Goal: Information Seeking & Learning: Learn about a topic

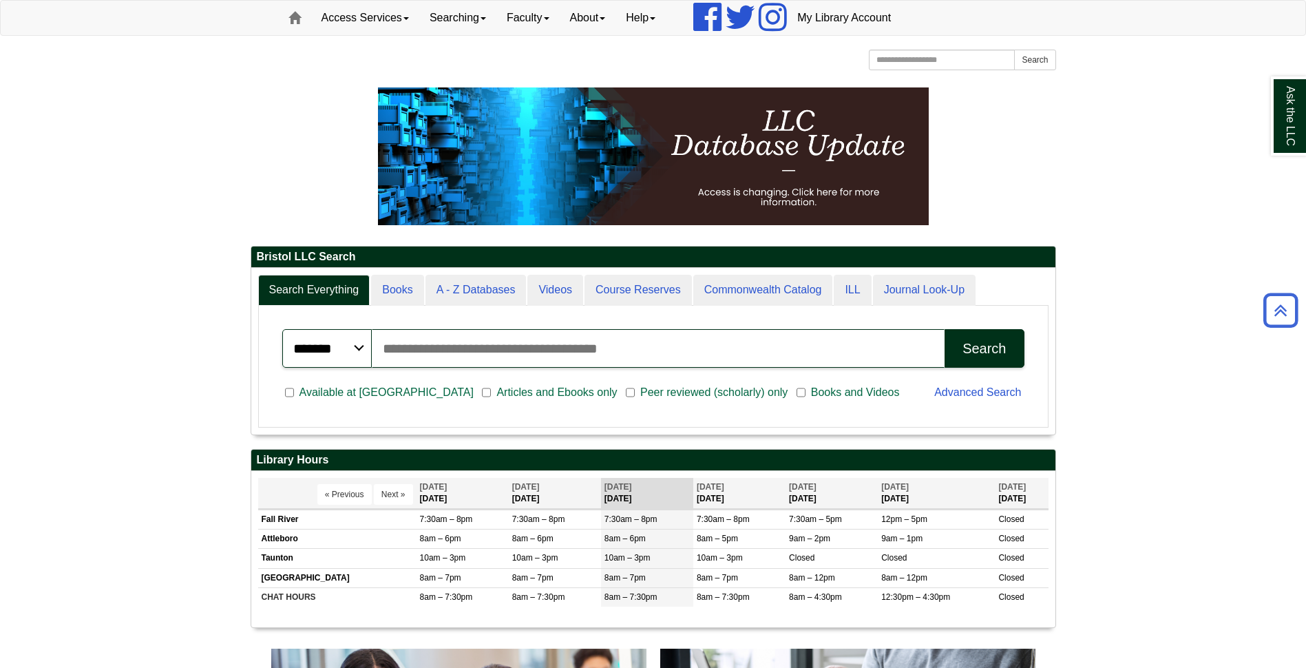
scroll to position [138, 0]
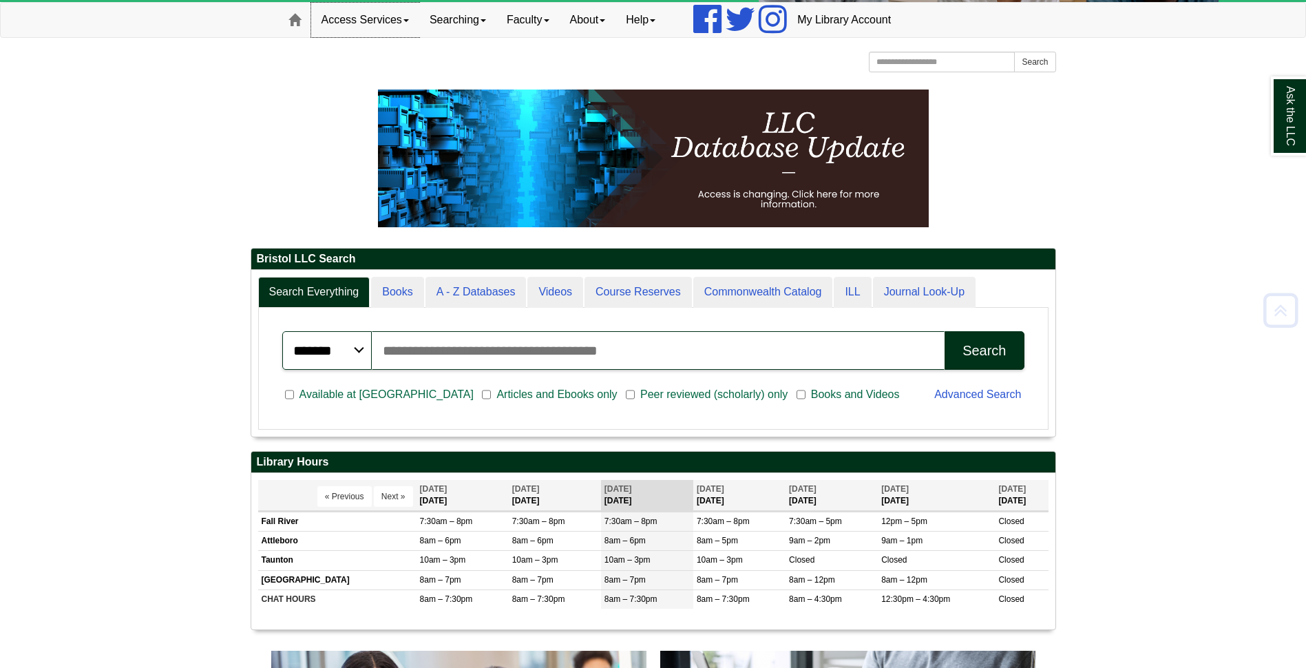
click at [401, 19] on link "Access Services" at bounding box center [365, 20] width 108 height 34
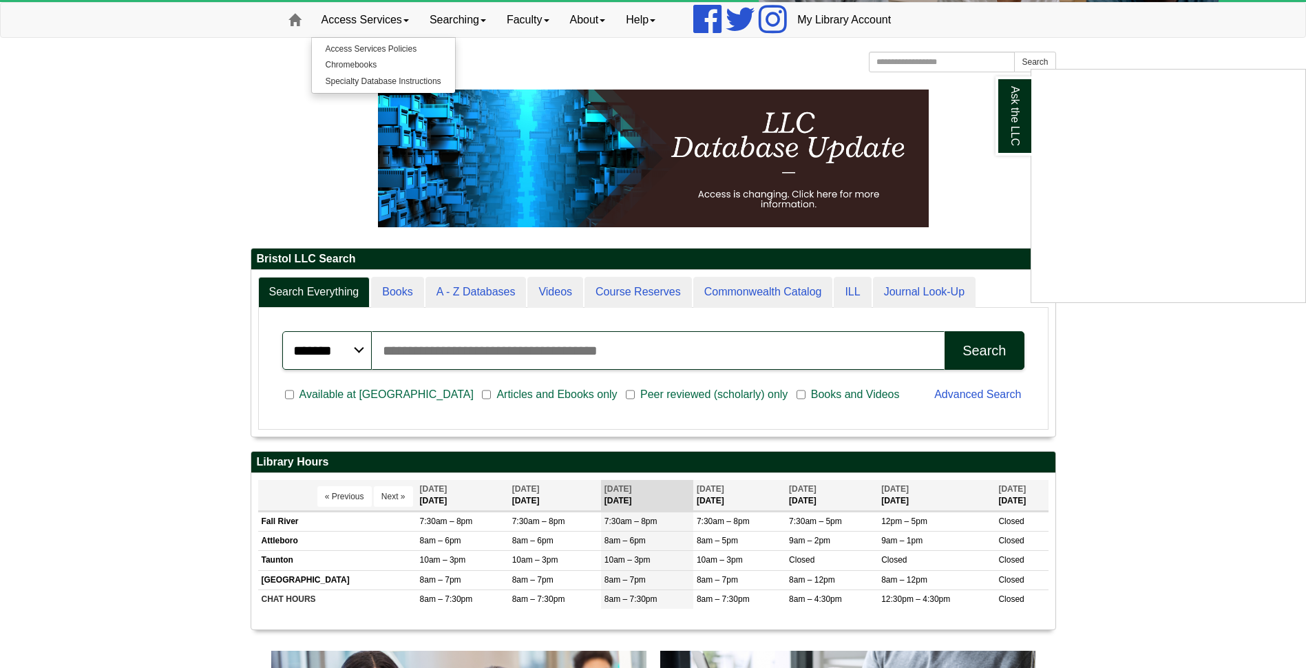
click at [363, 67] on div "Ask the LLC" at bounding box center [653, 334] width 1306 height 668
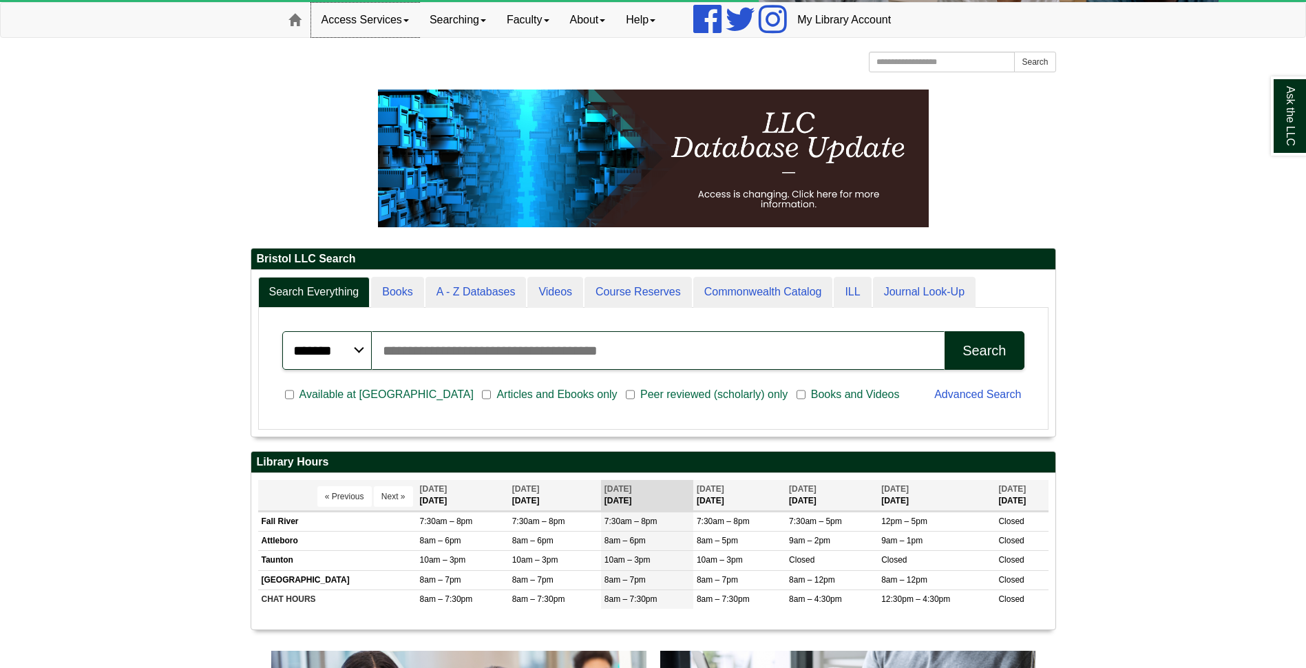
click at [404, 36] on link "Access Services" at bounding box center [365, 20] width 108 height 34
click at [366, 66] on link "Chromebooks" at bounding box center [383, 65] width 143 height 16
click at [497, 28] on link "Searching" at bounding box center [457, 20] width 77 height 34
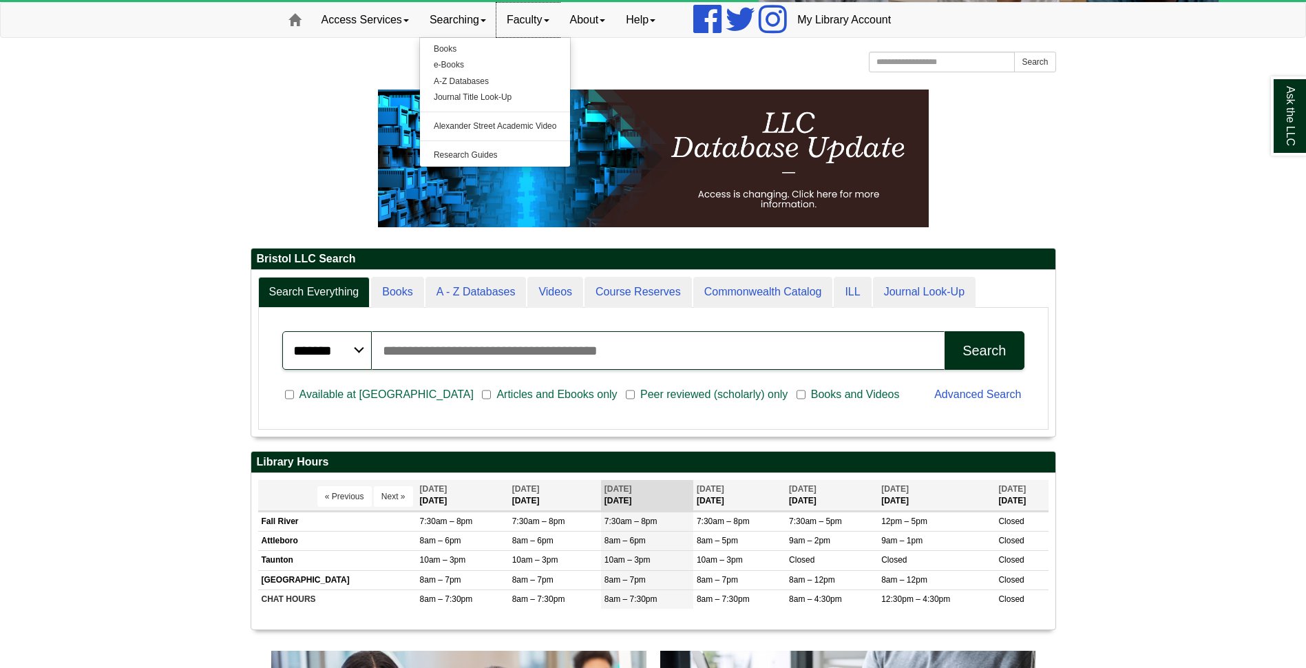
click at [560, 10] on link "Faculty" at bounding box center [528, 20] width 63 height 34
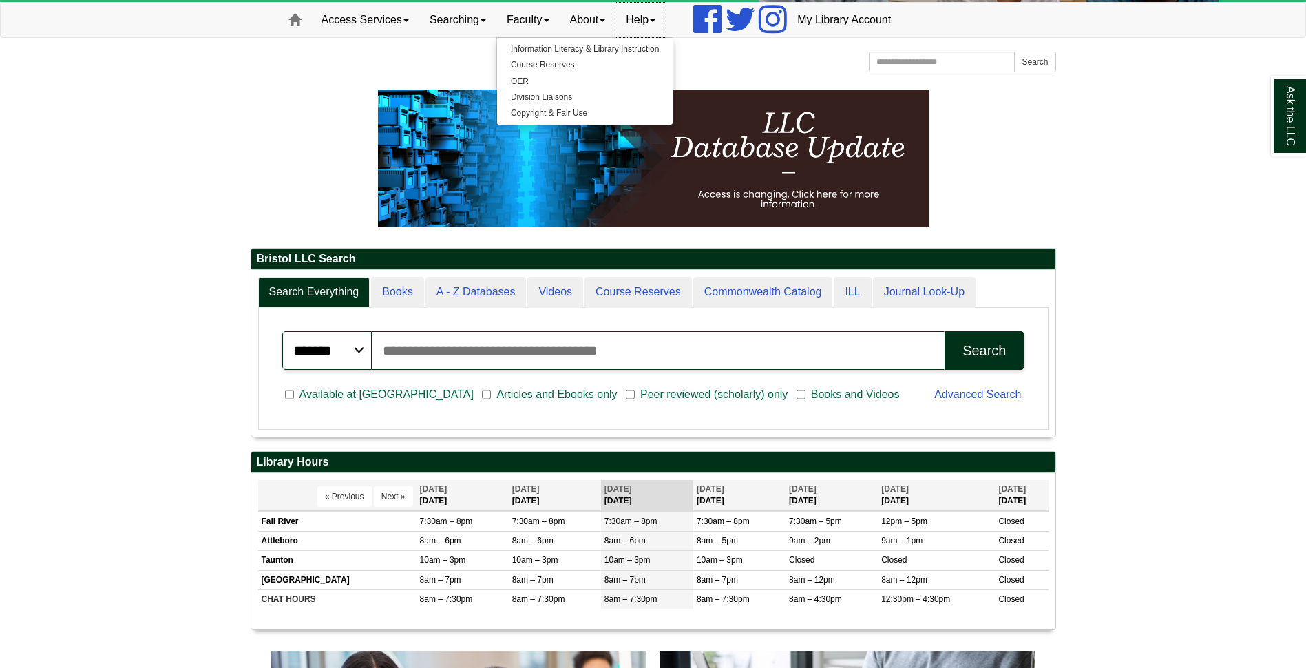
click at [639, 17] on link "Help" at bounding box center [641, 20] width 50 height 34
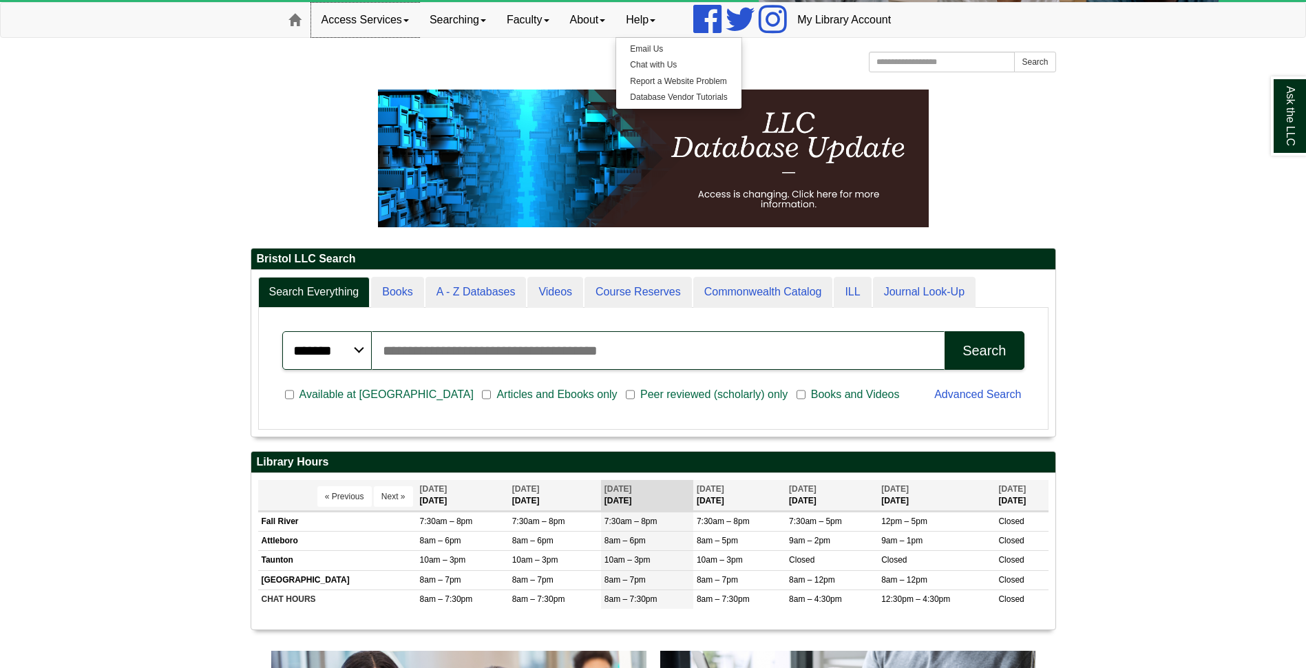
click at [346, 28] on link "Access Services" at bounding box center [365, 20] width 108 height 34
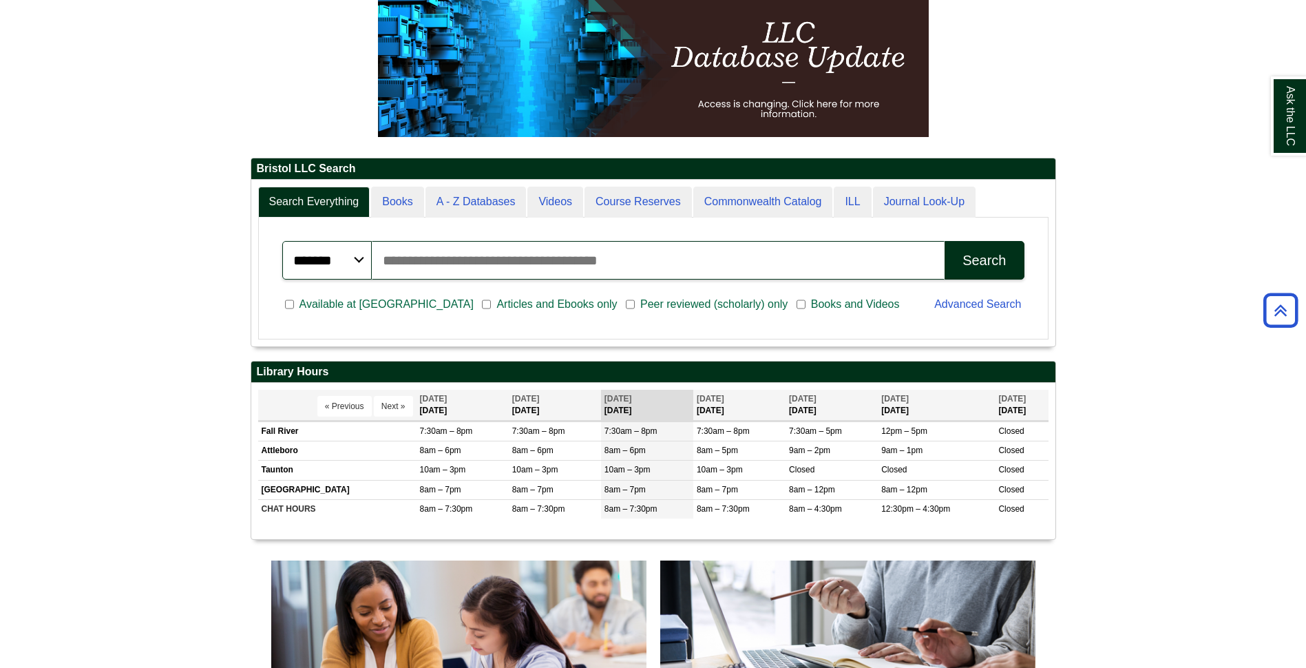
scroll to position [59, 0]
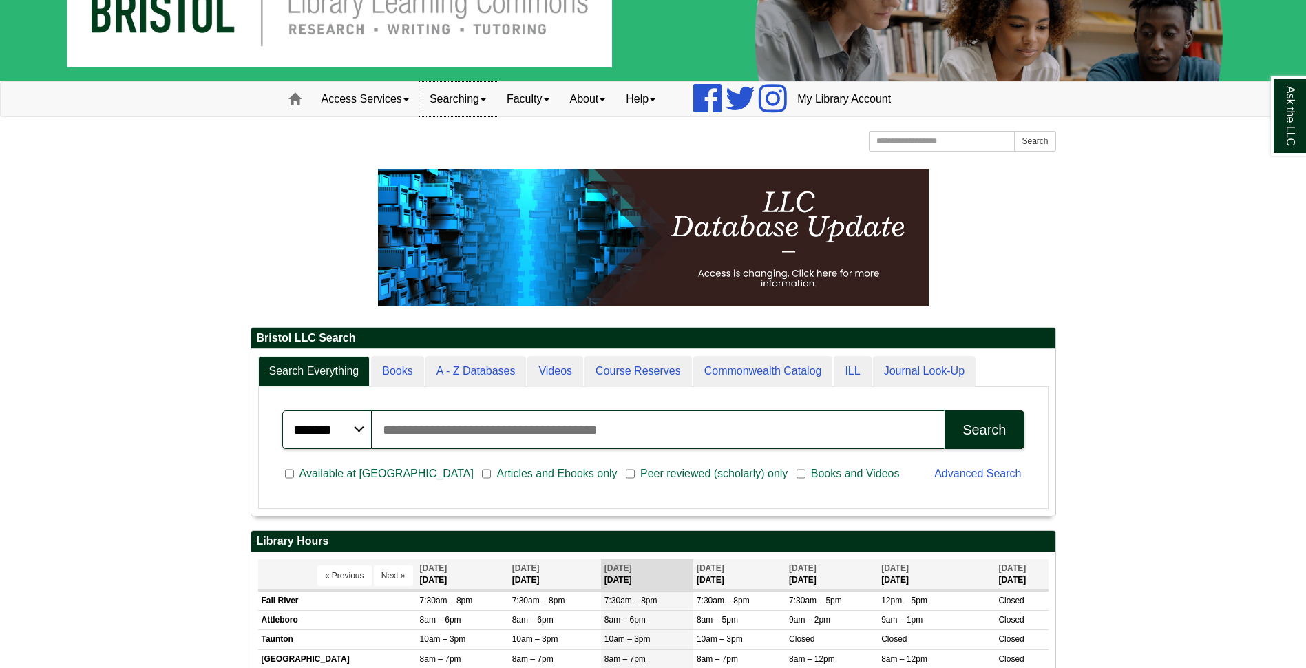
click at [480, 91] on link "Searching" at bounding box center [457, 99] width 77 height 34
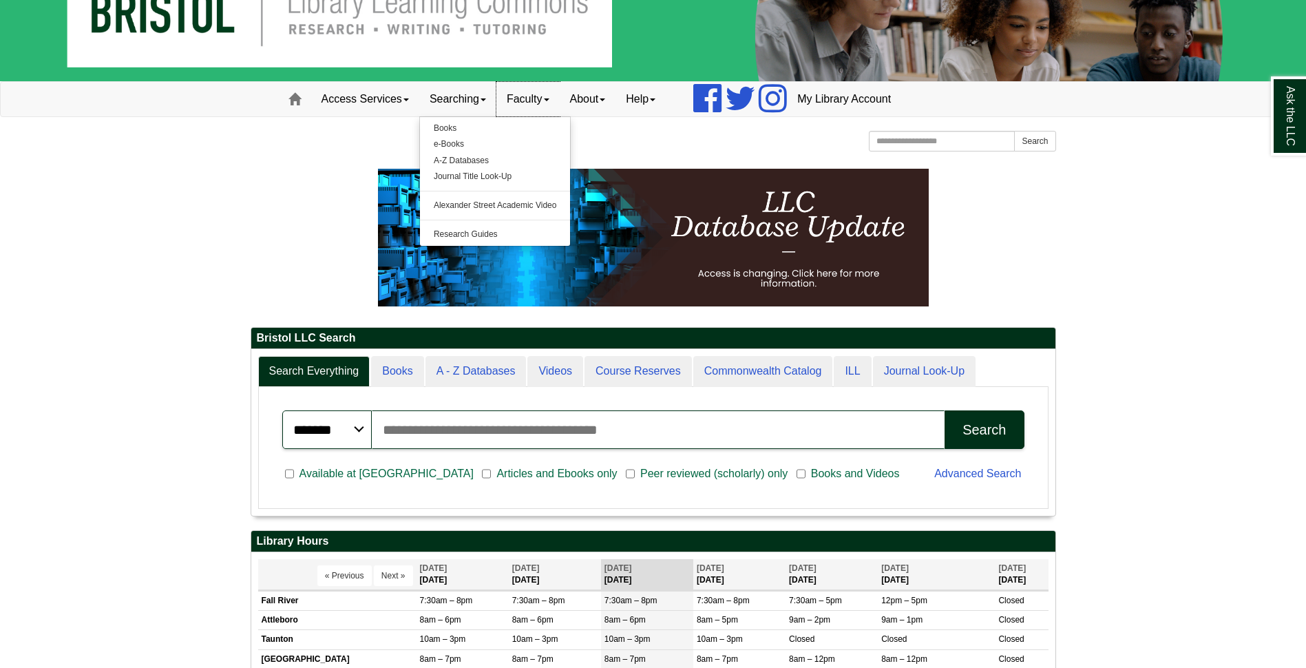
click at [554, 106] on link "Faculty" at bounding box center [528, 99] width 63 height 34
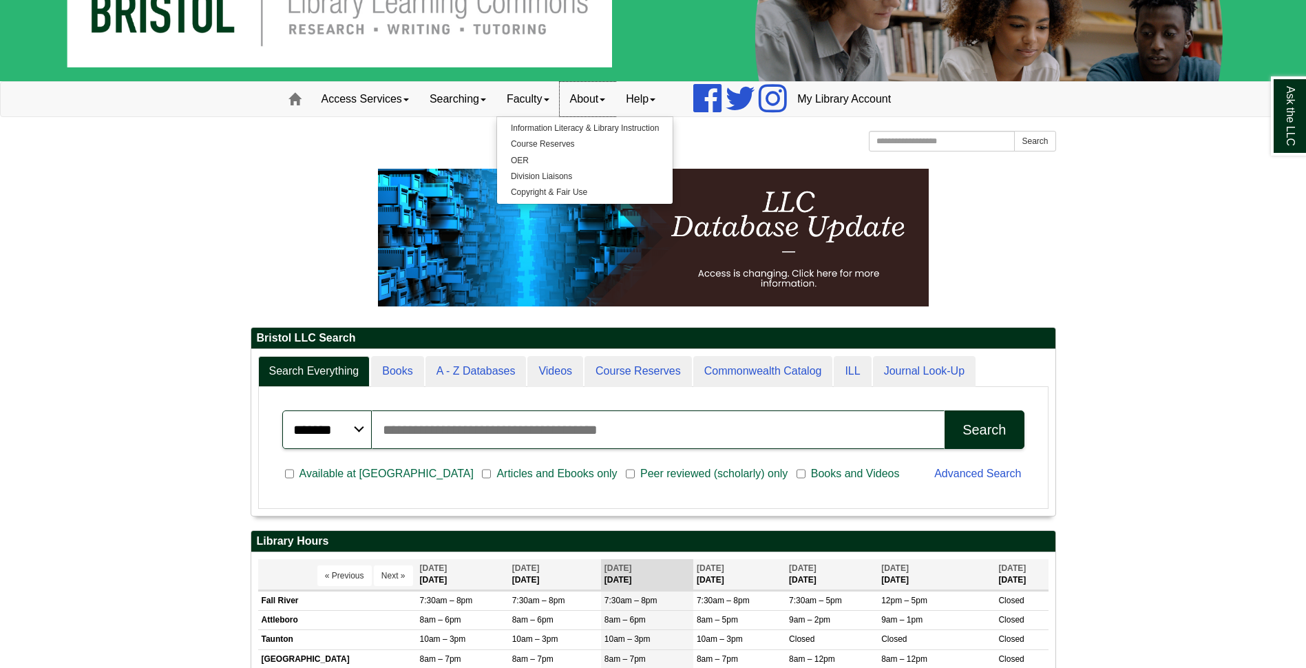
click at [582, 85] on link "About" at bounding box center [588, 99] width 56 height 34
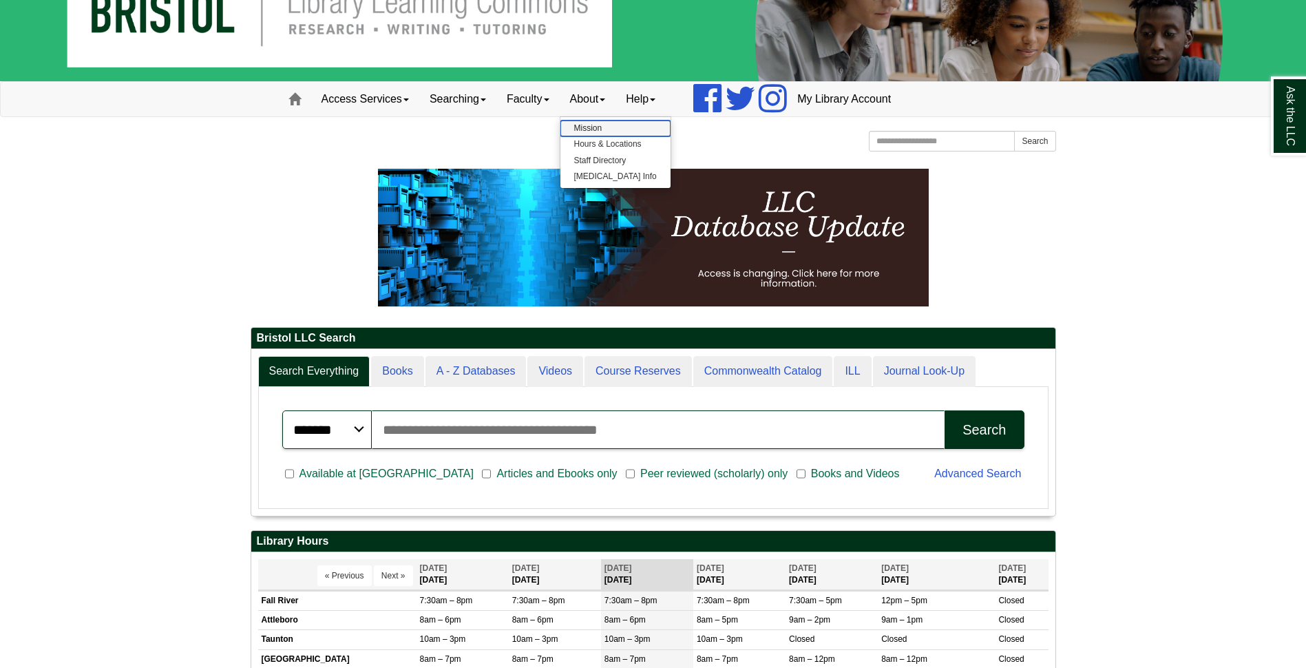
click at [598, 128] on link "Mission" at bounding box center [616, 129] width 110 height 16
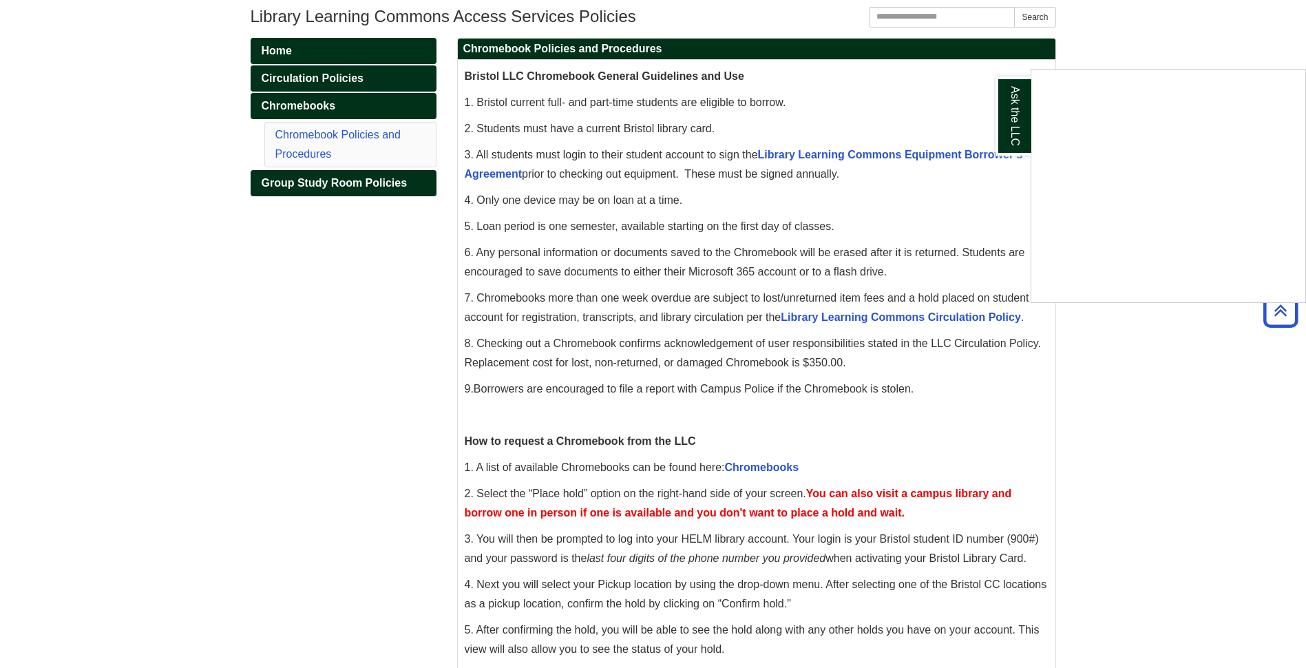
scroll to position [275, 0]
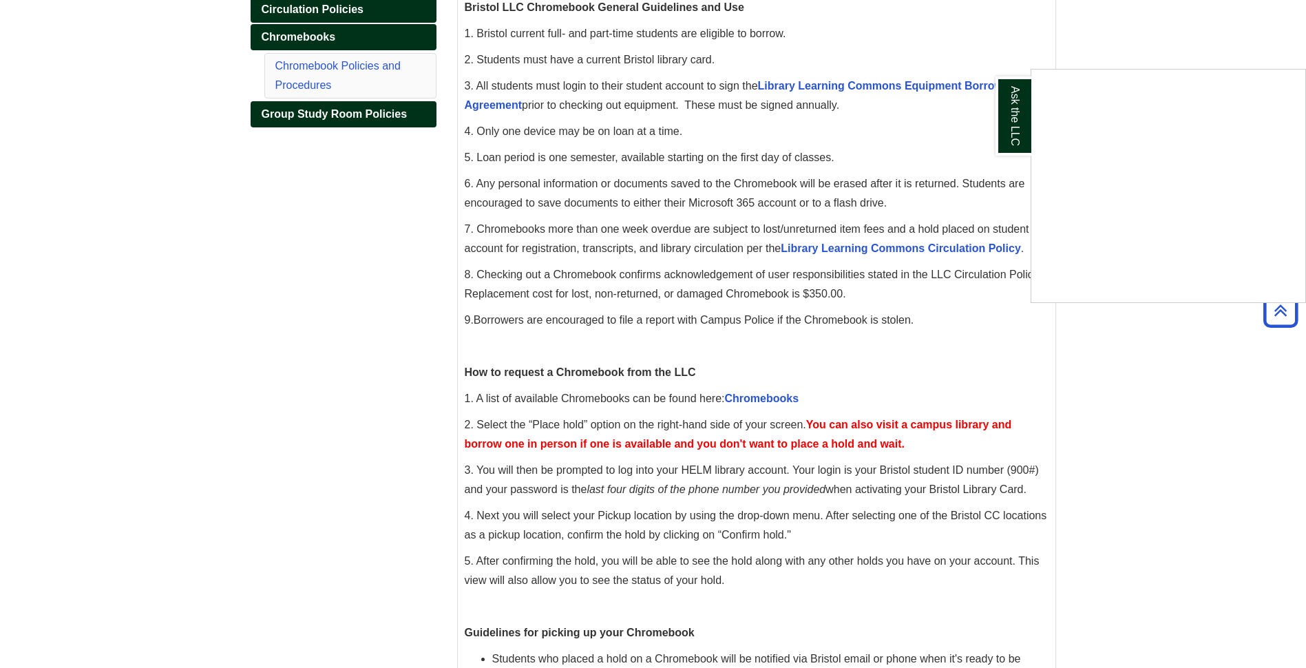
click at [764, 398] on div "Ask the LLC" at bounding box center [653, 334] width 1306 height 668
click at [764, 398] on link "Chromebooks" at bounding box center [762, 399] width 74 height 12
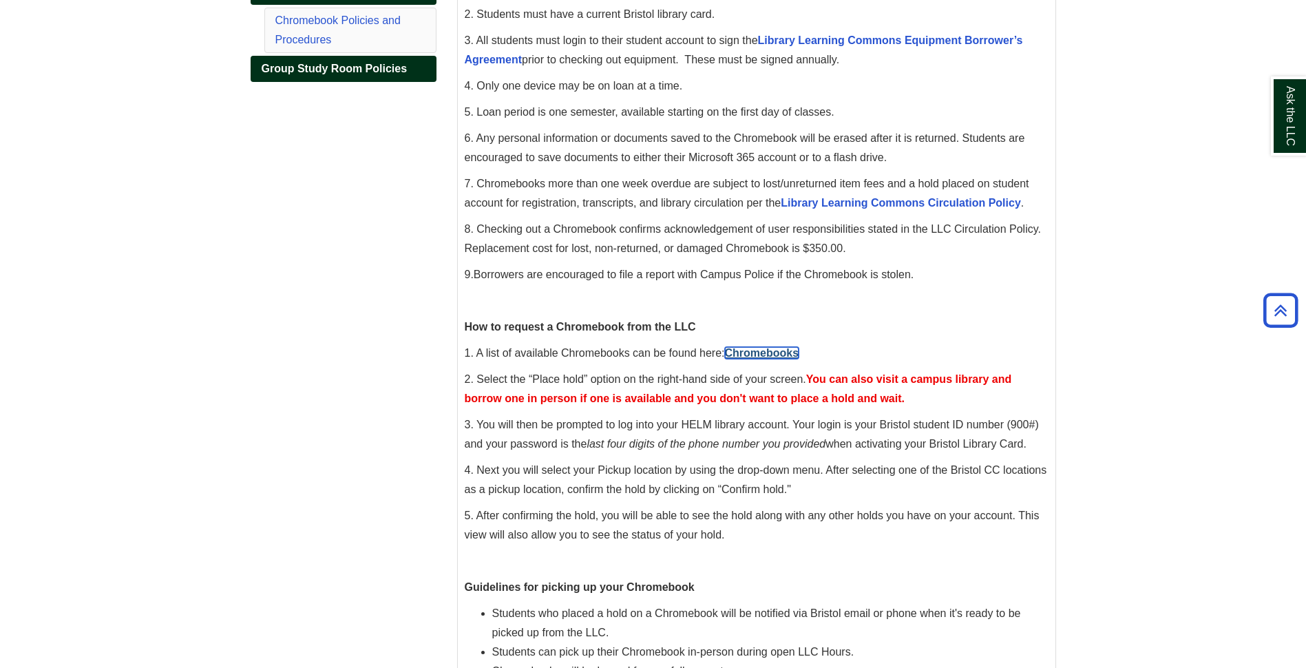
scroll to position [482, 0]
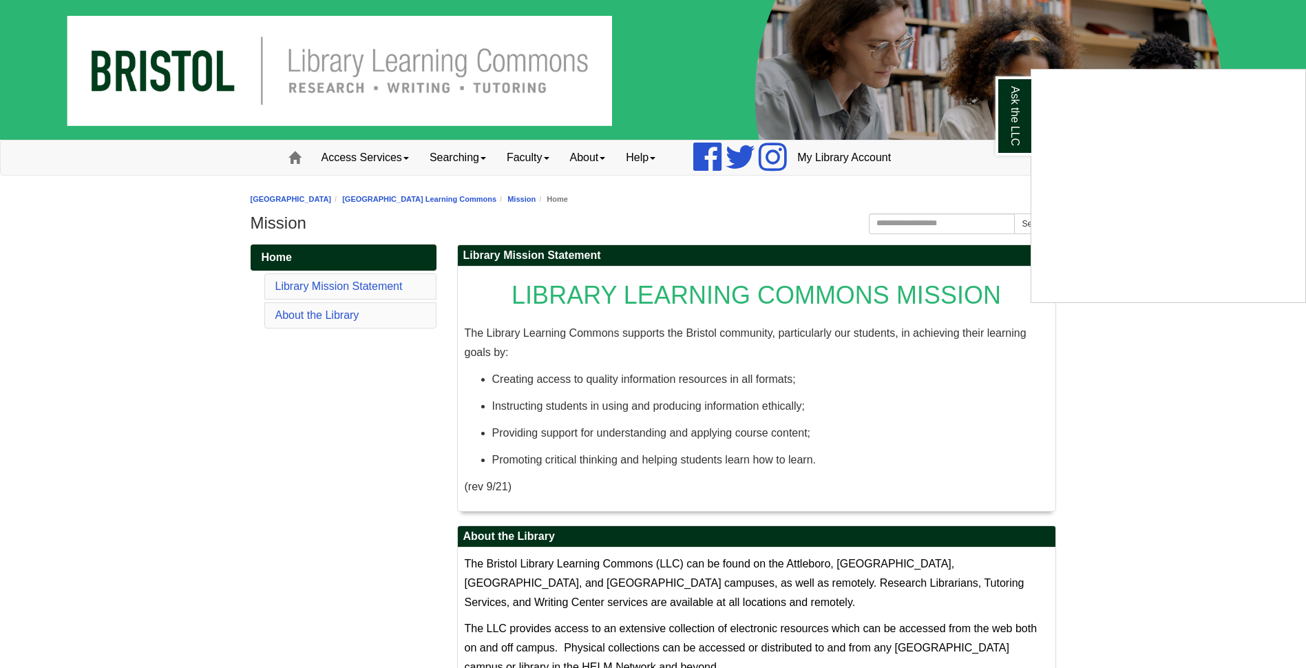
click at [602, 163] on div "Ask the LLC" at bounding box center [653, 334] width 1306 height 668
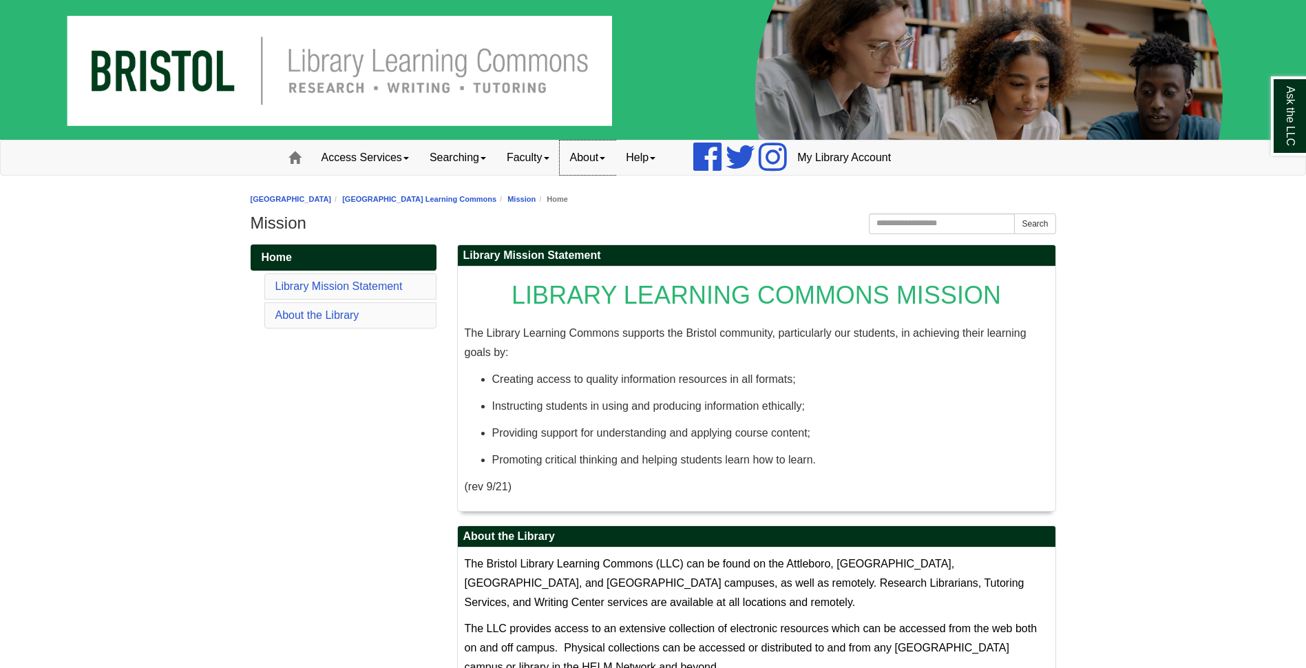
click at [602, 157] on link "About" at bounding box center [588, 157] width 56 height 34
click at [646, 156] on link "Help" at bounding box center [641, 157] width 50 height 34
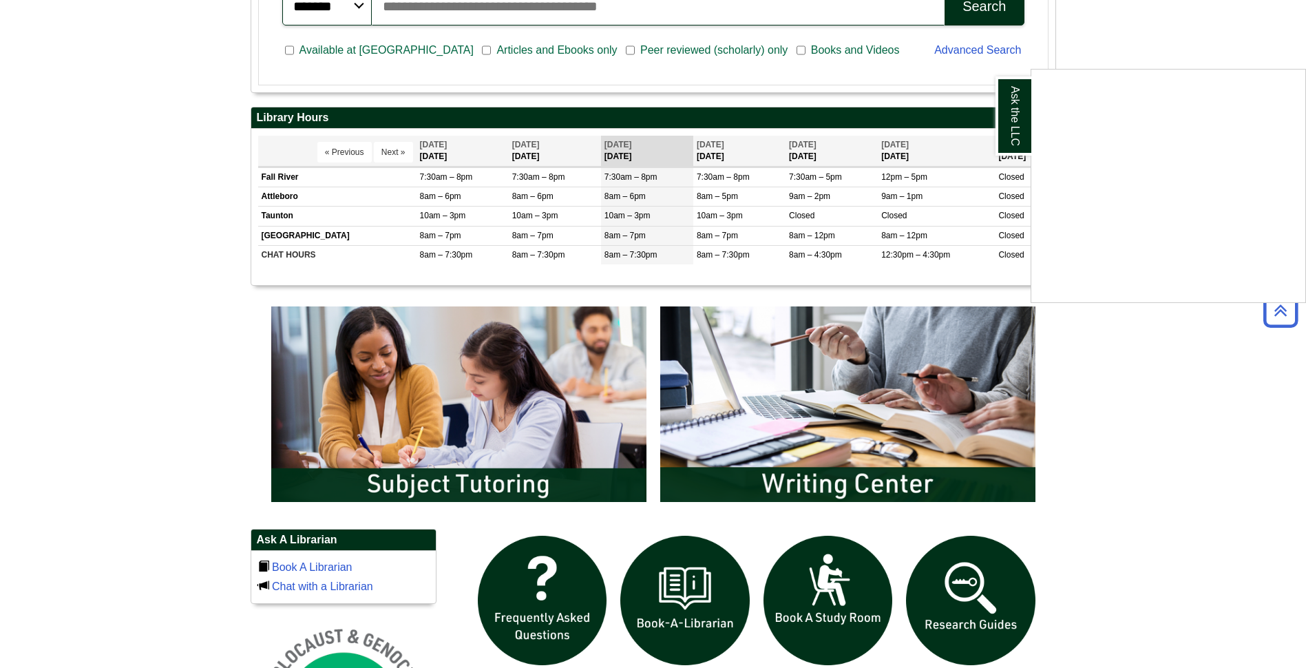
scroll to position [826, 0]
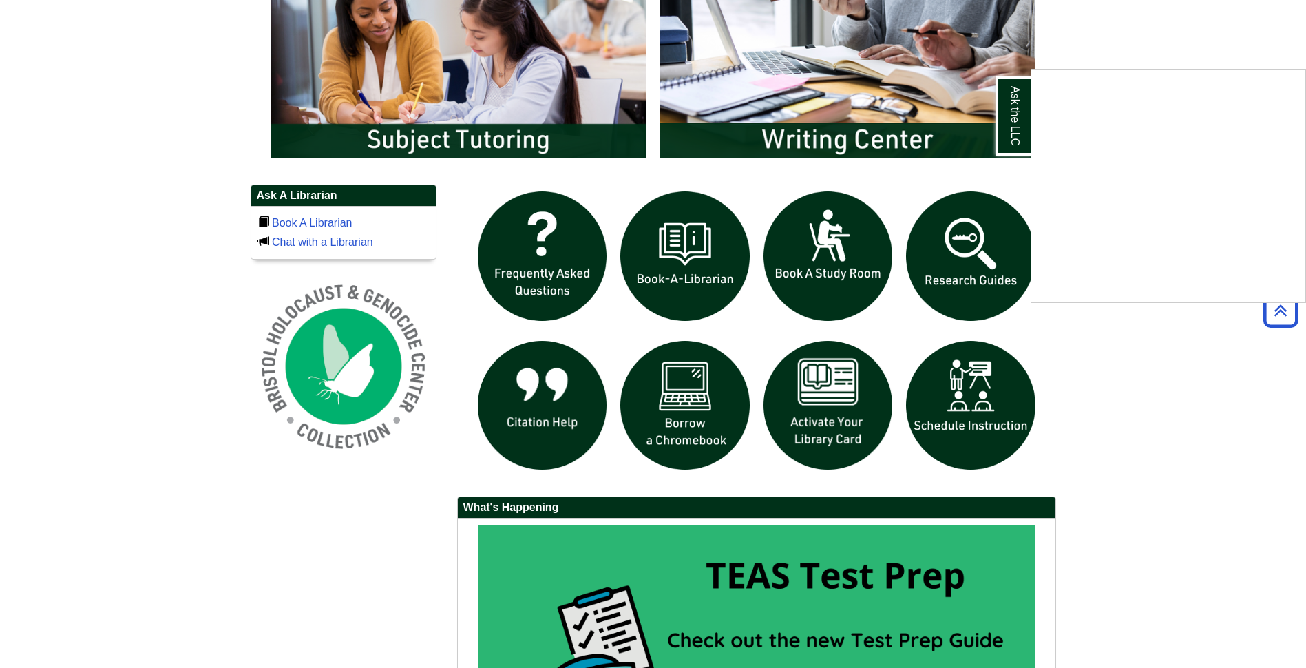
drag, startPoint x: 542, startPoint y: 260, endPoint x: 535, endPoint y: 261, distance: 7.0
click at [535, 261] on div "Ask the LLC" at bounding box center [653, 334] width 1306 height 668
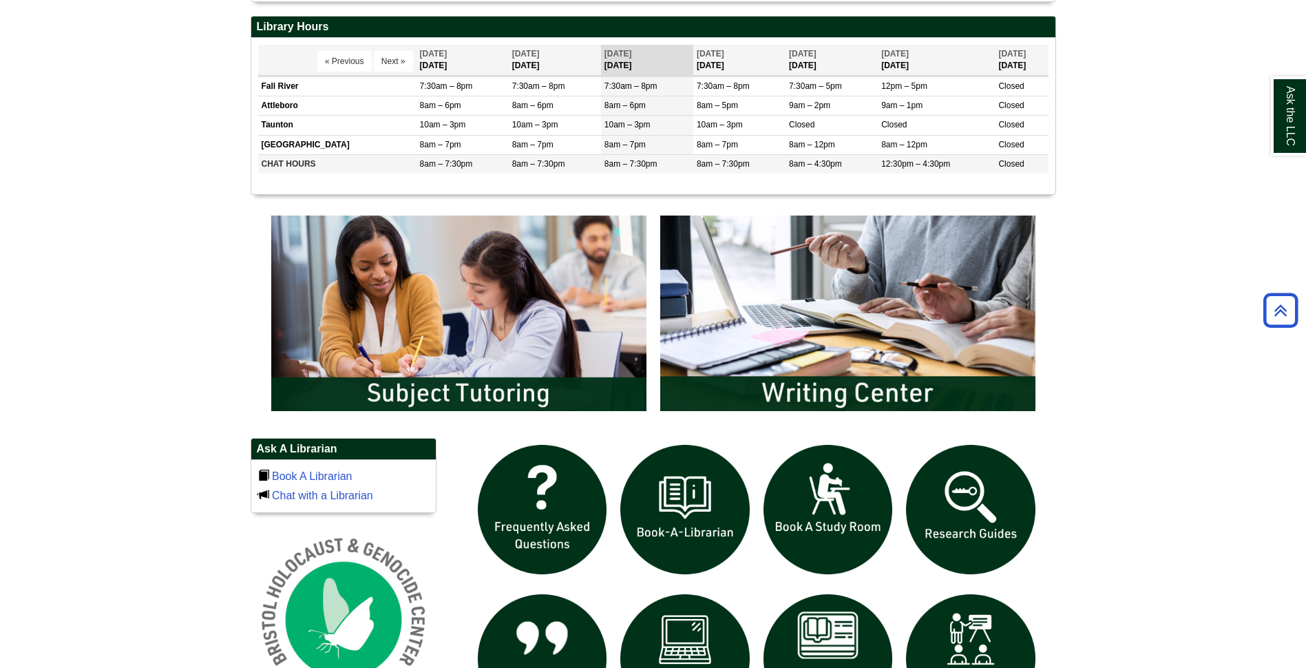
scroll to position [609, 0]
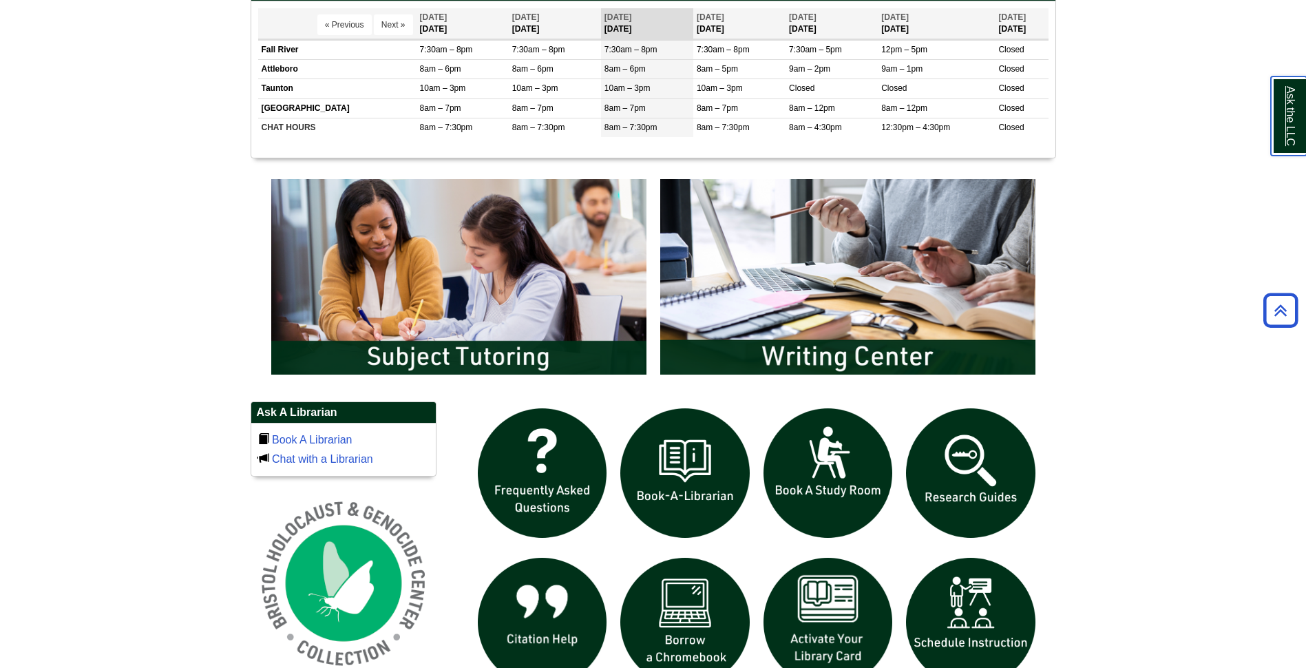
click at [1286, 136] on link "Ask the LLC" at bounding box center [1289, 115] width 36 height 79
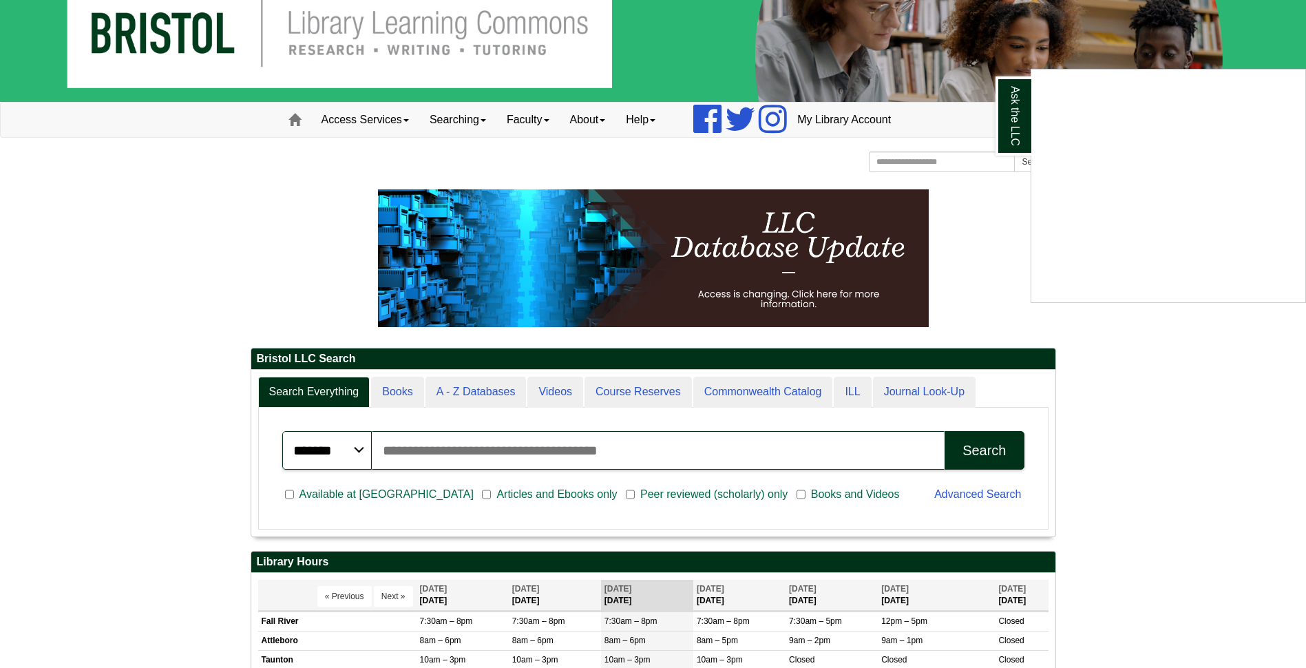
scroll to position [0, 0]
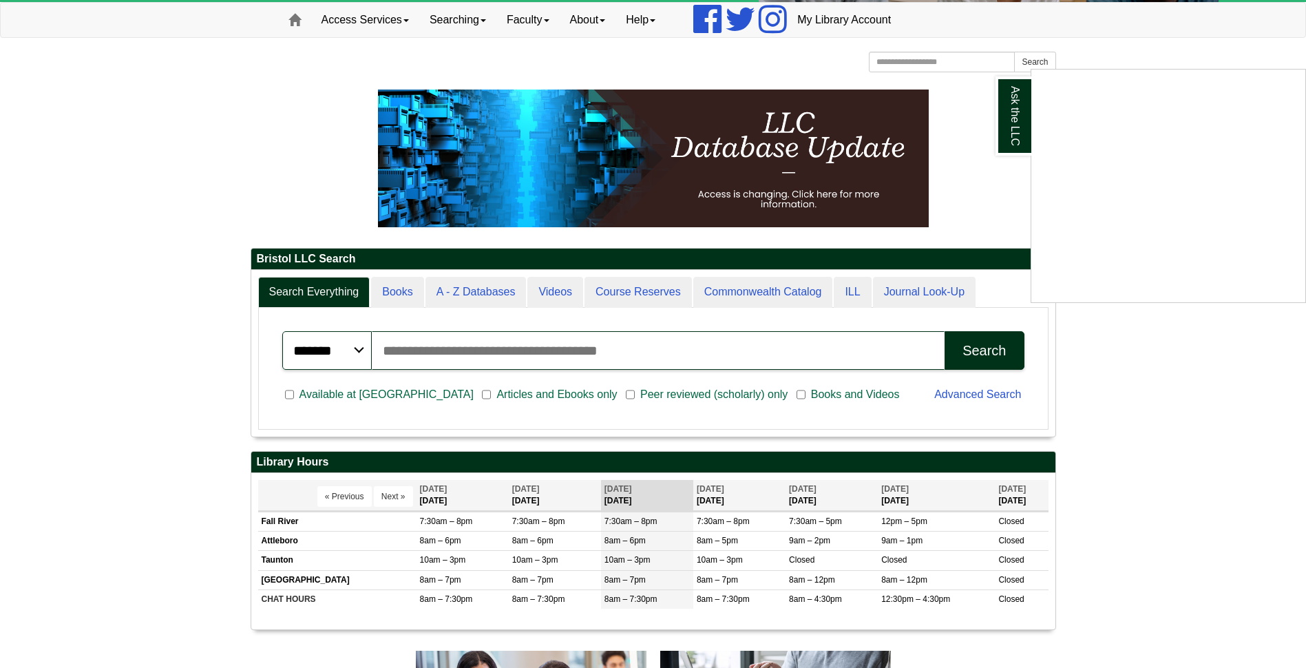
scroll to position [7, 7]
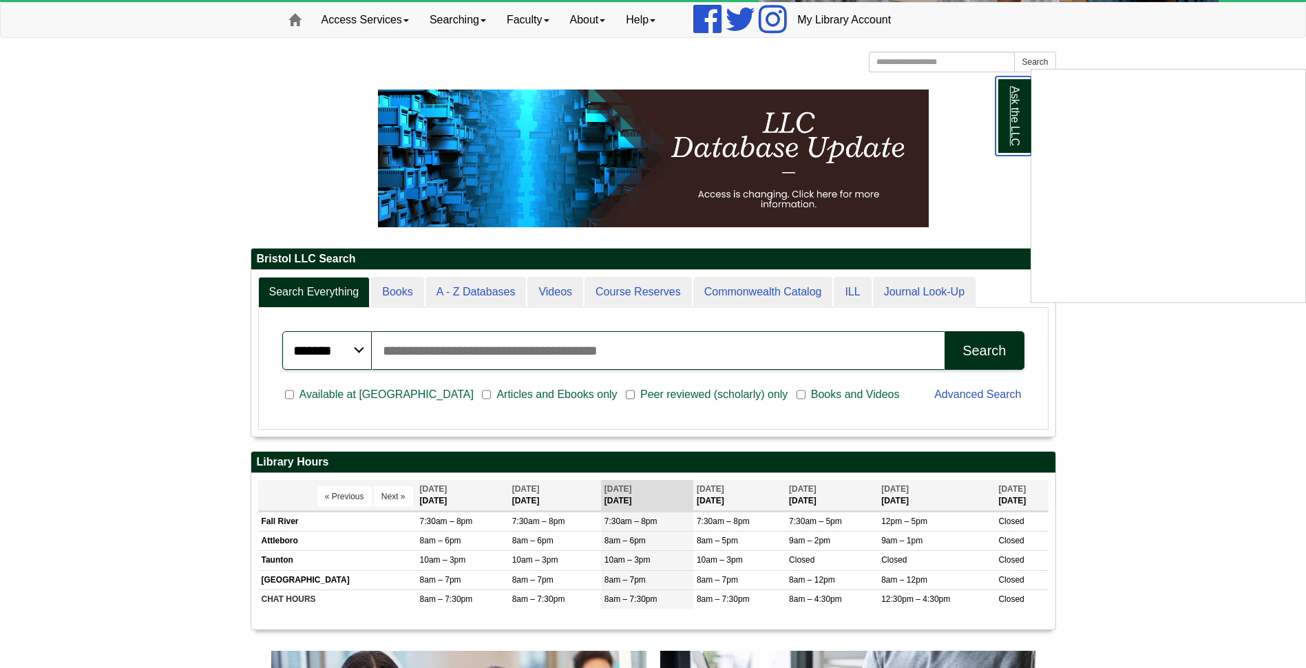
click at [1011, 124] on link "Ask the LLC" at bounding box center [1014, 115] width 36 height 79
